Goal: Transaction & Acquisition: Purchase product/service

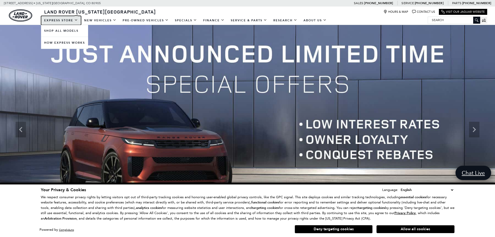
click at [47, 18] on link "EXPRESS STORE" at bounding box center [61, 20] width 40 height 9
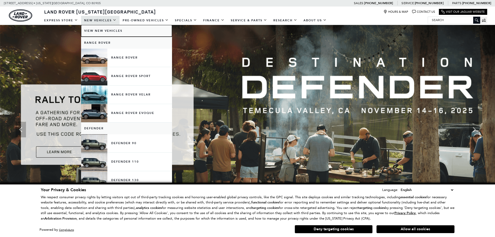
click at [115, 28] on link "View New Vehicles" at bounding box center [126, 31] width 91 height 12
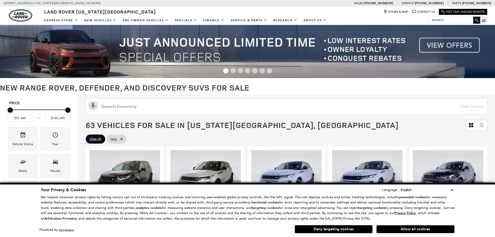
click at [350, 228] on button "Deny targeting cookies" at bounding box center [334, 229] width 78 height 8
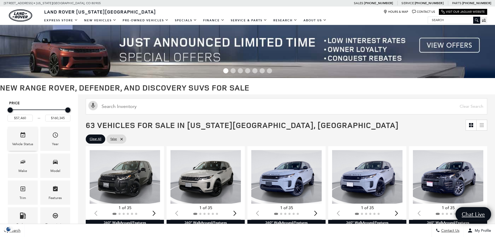
click at [20, 135] on icon "Vehicle" at bounding box center [23, 135] width 6 height 6
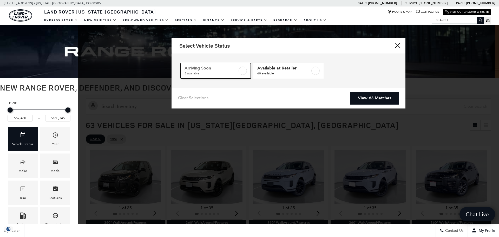
click at [247, 67] on link "Arriving Soon 3 available" at bounding box center [216, 71] width 70 height 16
type input "$78,500"
type input "$103,943"
checkbox input "true"
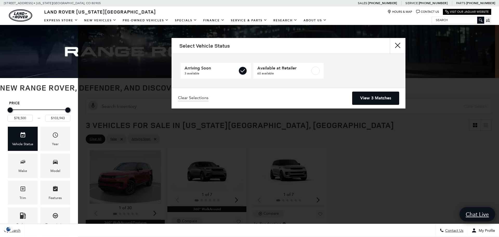
click at [394, 93] on link "View 3 Matches" at bounding box center [375, 98] width 47 height 13
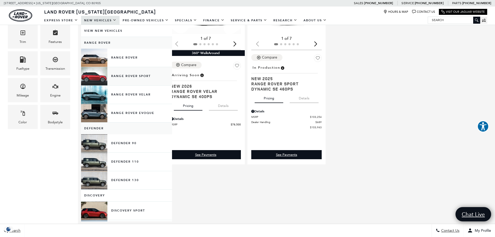
scroll to position [104, 0]
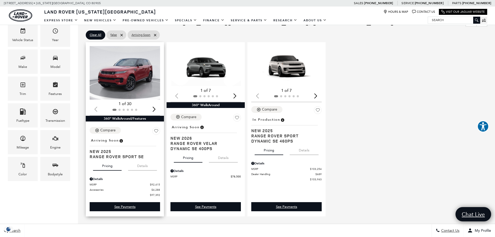
click at [106, 68] on img "1 / 2" at bounding box center [125, 73] width 71 height 54
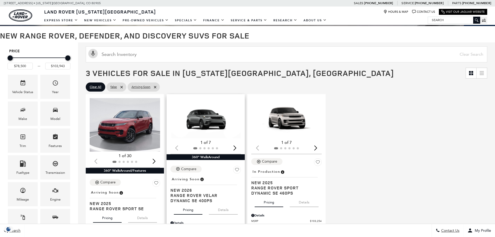
click at [207, 115] on img "1 / 2" at bounding box center [205, 118] width 71 height 40
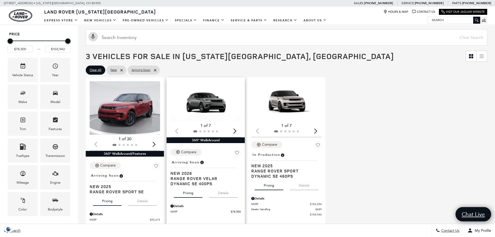
scroll to position [78, 0]
